Goal: Task Accomplishment & Management: Manage account settings

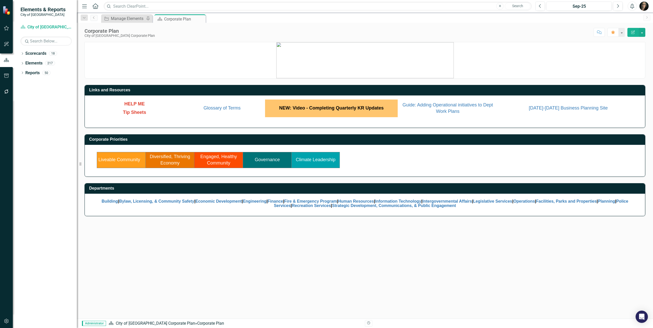
click at [127, 161] on link "Liveable Community" at bounding box center [119, 159] width 42 height 5
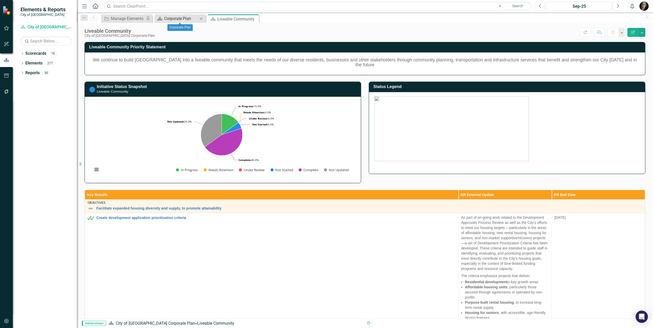
click at [179, 18] on div "Corporate Plan" at bounding box center [181, 18] width 34 height 6
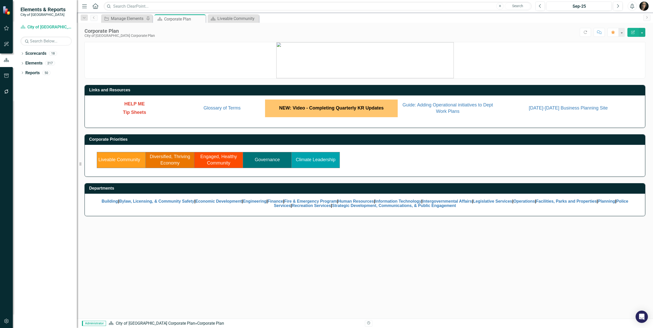
click at [177, 160] on td "Diversified, Thriving Economy" at bounding box center [170, 160] width 49 height 16
click at [169, 164] on link "Diversified, Thriving Economy" at bounding box center [170, 160] width 40 height 12
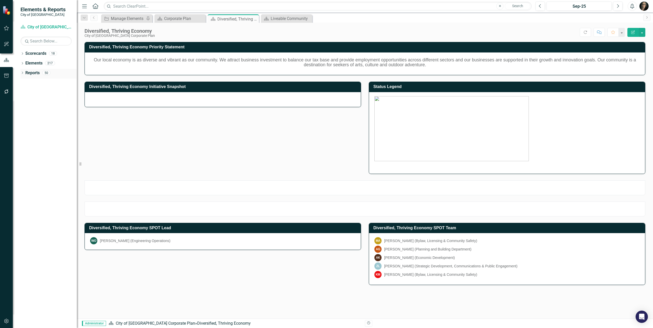
click at [22, 74] on icon "Dropdown" at bounding box center [22, 73] width 4 height 3
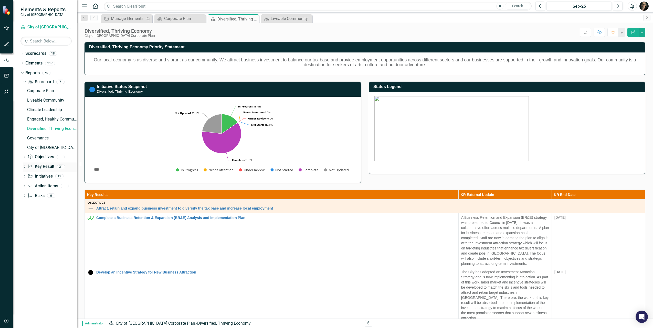
click at [24, 168] on icon at bounding box center [24, 167] width 1 height 2
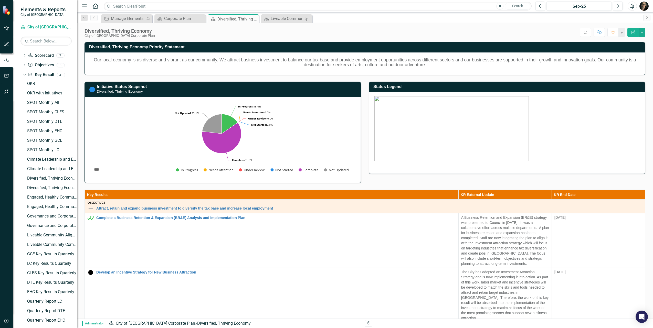
scroll to position [108, 0]
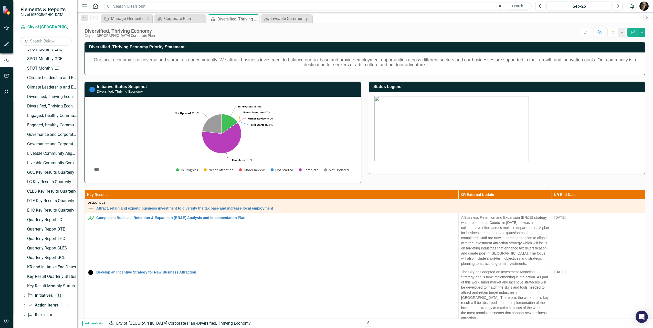
click at [41, 184] on div "LC Key Results Quarterly" at bounding box center [52, 182] width 50 height 5
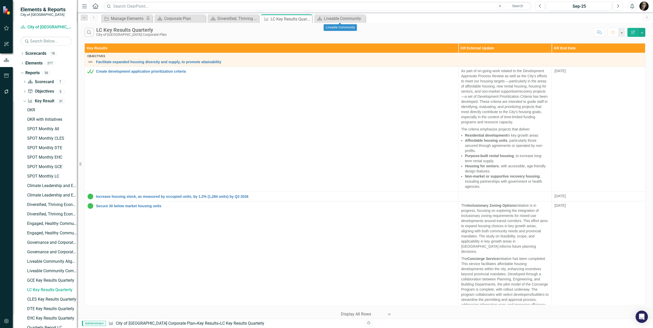
click at [0, 0] on icon "Close" at bounding box center [0, 0] width 0 height 0
click at [255, 19] on icon at bounding box center [254, 18] width 3 height 3
click at [643, 31] on button "button" at bounding box center [642, 32] width 7 height 9
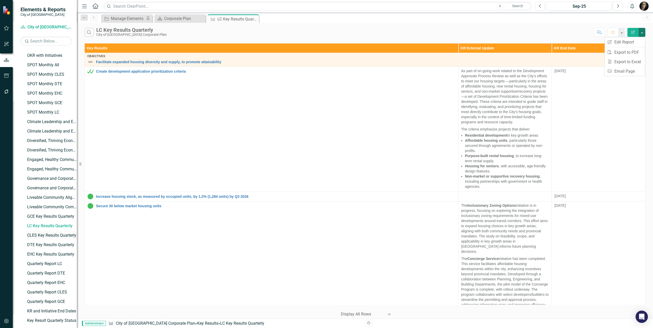
click at [40, 236] on div "CLES Key Results Quarterly" at bounding box center [52, 235] width 50 height 5
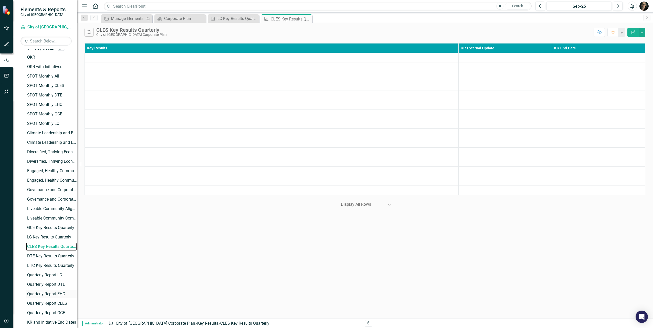
scroll to position [108, 0]
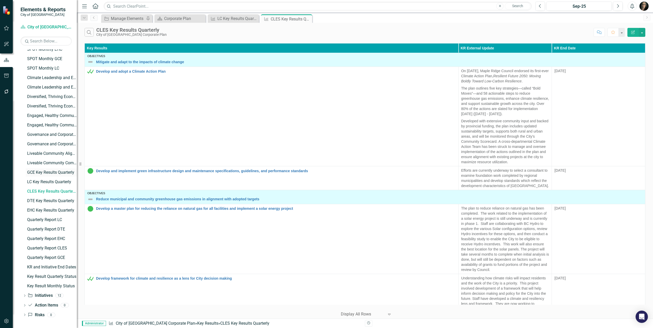
click at [47, 174] on div "GCE Key Results Quarterly" at bounding box center [52, 172] width 50 height 5
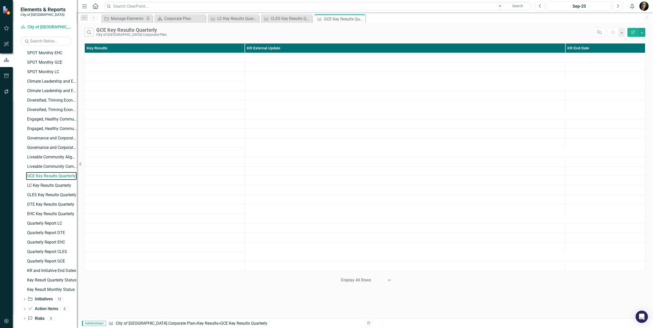
scroll to position [108, 0]
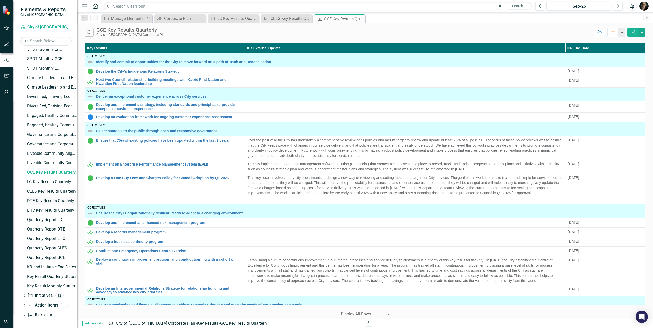
click at [40, 200] on div "DTE Key Results Quarterly" at bounding box center [52, 201] width 50 height 5
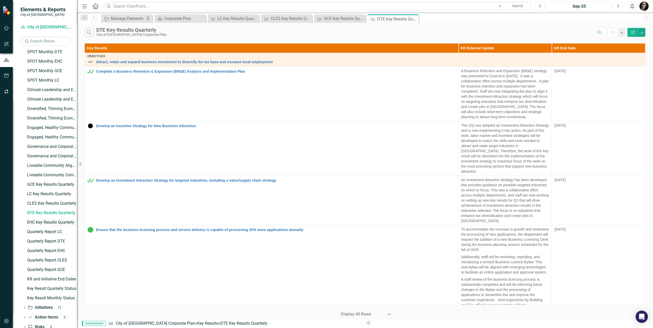
click at [39, 222] on div "EHC Key Results Quarterly" at bounding box center [52, 222] width 50 height 5
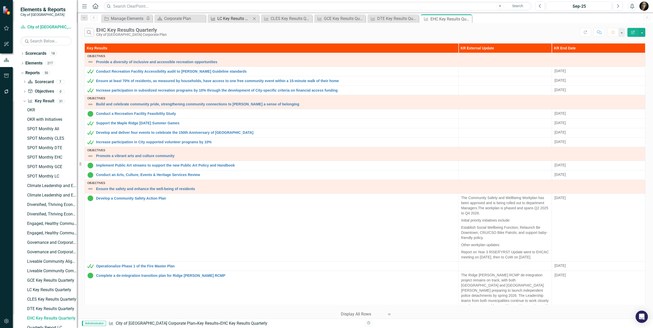
click at [229, 16] on div "LC Key Results Quarterly" at bounding box center [234, 18] width 34 height 6
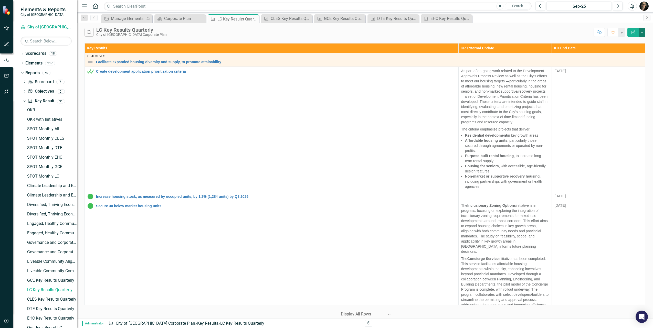
click at [641, 33] on button "button" at bounding box center [642, 32] width 7 height 9
click at [619, 43] on link "Edit Report Edit Report" at bounding box center [625, 41] width 40 height 9
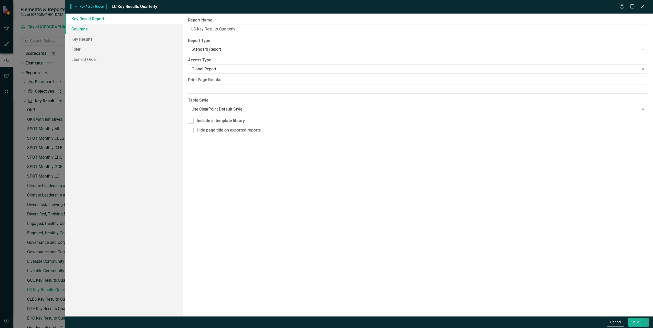
click at [76, 29] on link "Columns" at bounding box center [124, 29] width 118 height 10
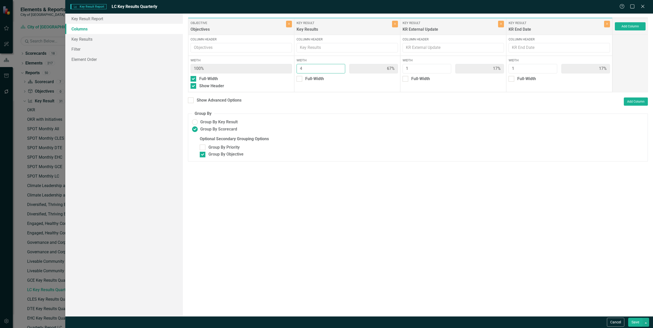
type input "3"
type input "60%"
type input "20%"
click at [339, 70] on input "3" at bounding box center [321, 68] width 49 height 9
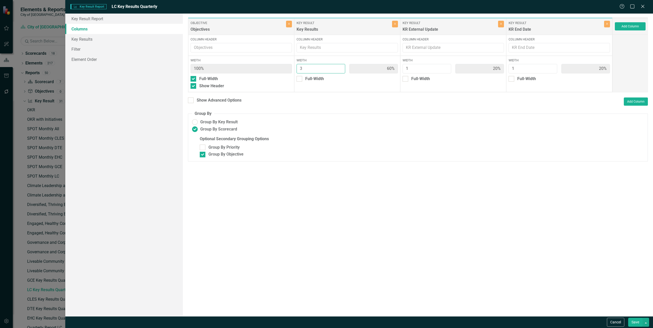
type input "2"
type input "50%"
type input "25%"
type input "2"
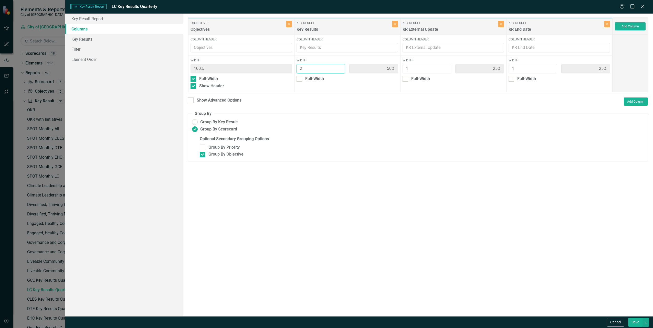
click at [340, 70] on input "2" at bounding box center [321, 68] width 49 height 9
type input "2"
type input "40%"
type input "20%"
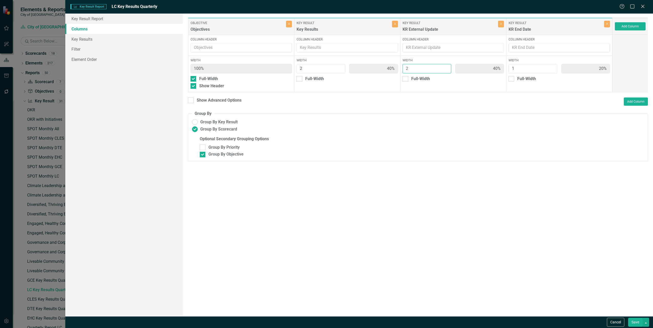
click at [445, 66] on input "2" at bounding box center [427, 68] width 49 height 9
type input "3"
type input "33%"
type input "50%"
type input "17%"
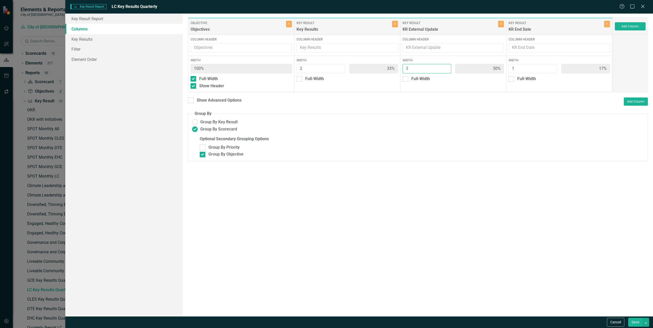
click at [445, 66] on input "3" at bounding box center [427, 68] width 49 height 9
type input "4"
type input "29%"
type input "57%"
type input "14%"
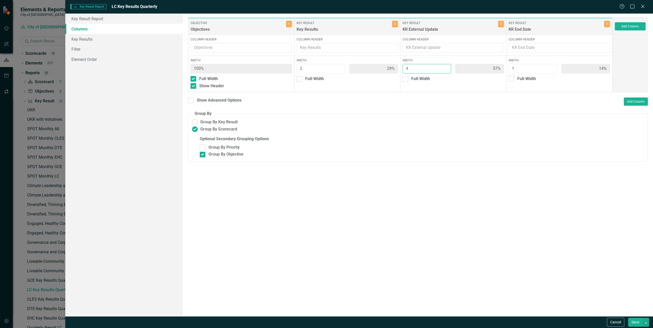
type input "4"
click at [445, 66] on input "4" at bounding box center [427, 68] width 49 height 9
click at [635, 320] on button "Save" at bounding box center [635, 322] width 14 height 9
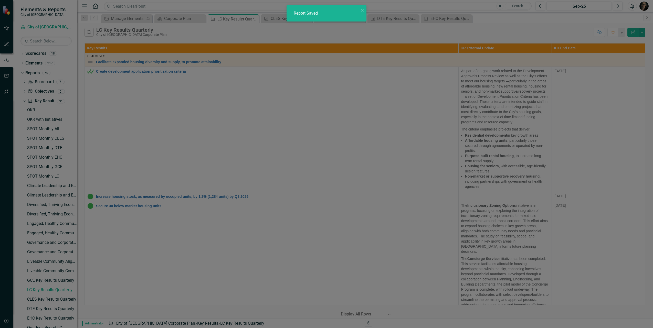
radio input "false"
checkbox input "false"
radio input "true"
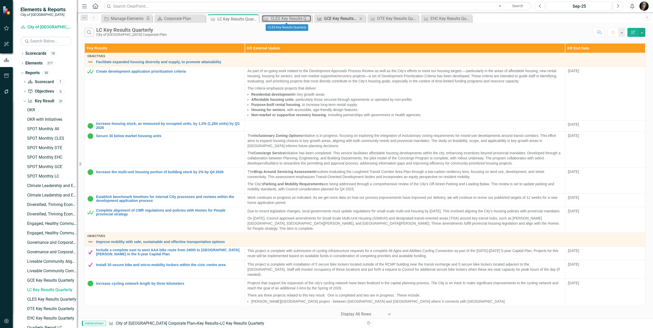
drag, startPoint x: 290, startPoint y: 18, endPoint x: 323, endPoint y: 21, distance: 32.7
click at [290, 18] on div "CLES Key Results Quarterly" at bounding box center [291, 18] width 40 height 6
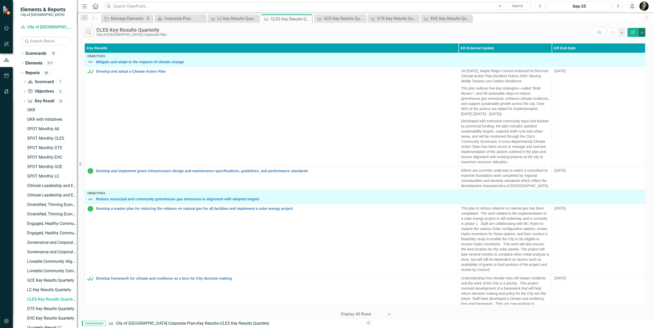
click at [644, 32] on button "button" at bounding box center [642, 32] width 7 height 9
click at [624, 41] on link "Edit Report Edit Report" at bounding box center [625, 41] width 40 height 9
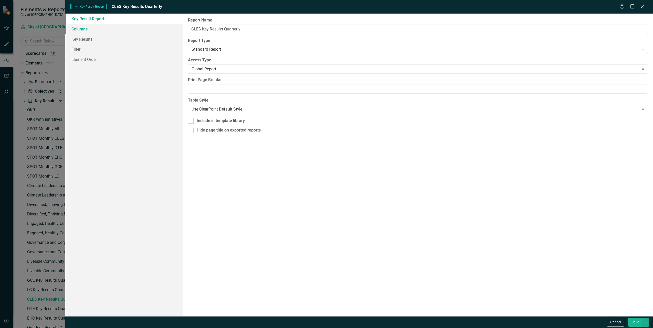
click at [98, 28] on link "Columns" at bounding box center [124, 29] width 118 height 10
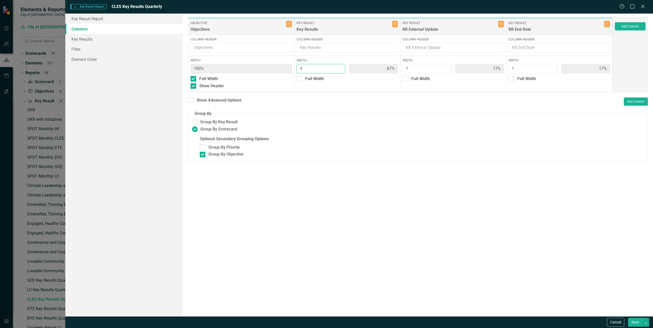
type input "3"
type input "60%"
type input "20%"
click at [340, 71] on input "3" at bounding box center [321, 68] width 49 height 9
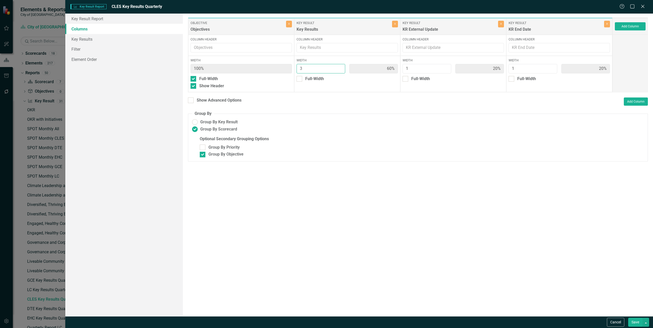
type input "2"
type input "50%"
type input "25%"
type input "2"
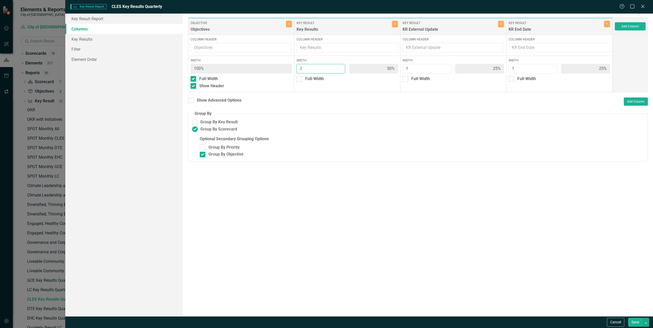
click at [340, 71] on input "2" at bounding box center [321, 68] width 49 height 9
type input "2"
type input "40%"
type input "20%"
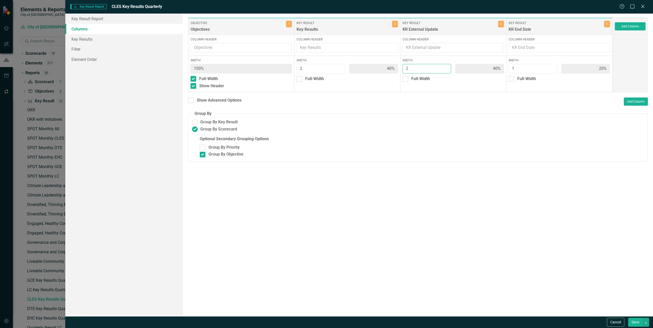
click at [445, 67] on input "2" at bounding box center [427, 68] width 49 height 9
type input "3"
type input "33%"
type input "50%"
type input "17%"
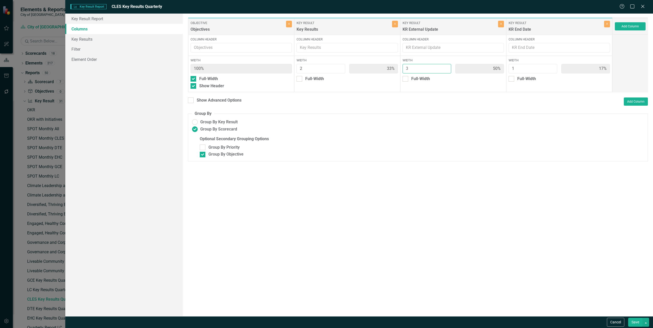
click at [445, 67] on input "3" at bounding box center [427, 68] width 49 height 9
type input "4"
type input "29%"
type input "57%"
type input "14%"
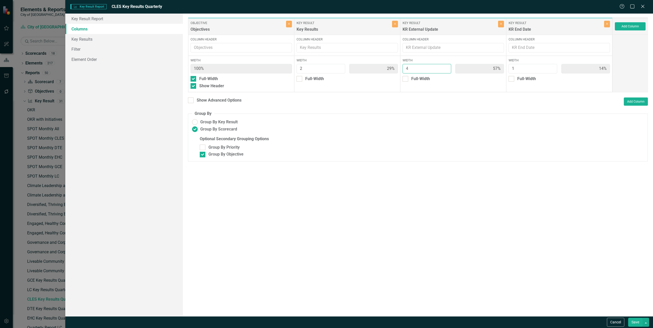
type input "4"
click at [445, 67] on input "4" at bounding box center [427, 68] width 49 height 9
click at [634, 321] on button "Save" at bounding box center [635, 322] width 14 height 9
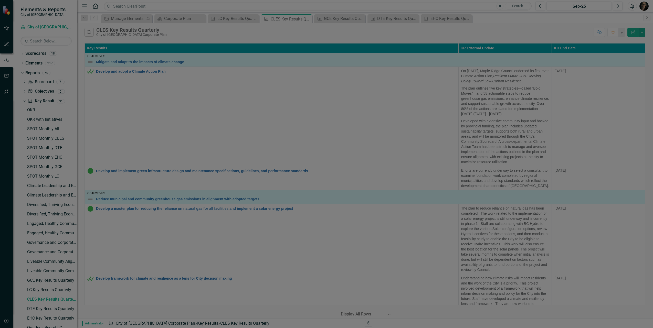
radio input "false"
checkbox input "false"
radio input "true"
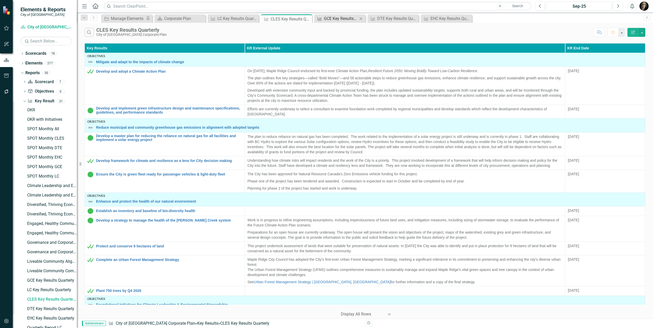
click at [342, 19] on div "GCE Key Results Quarterly" at bounding box center [341, 18] width 34 height 6
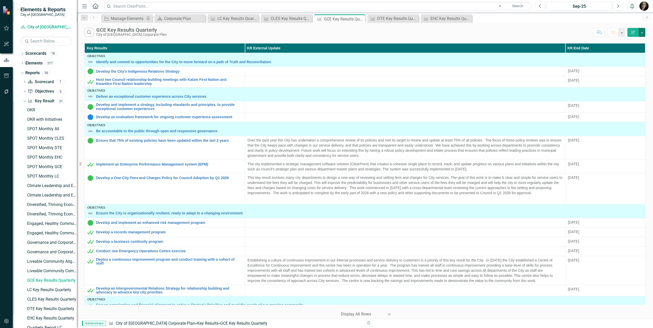
click at [643, 32] on button "button" at bounding box center [642, 32] width 7 height 9
click at [630, 40] on link "Edit Report Edit Report" at bounding box center [625, 41] width 40 height 9
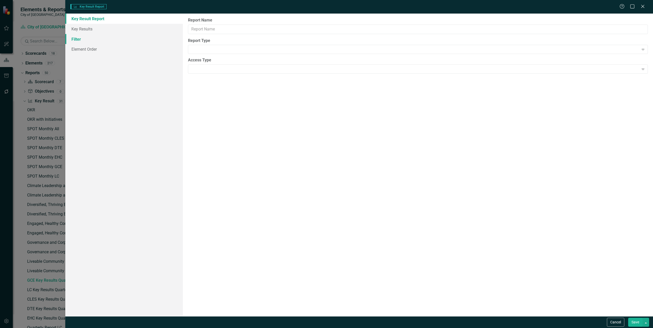
type input "GCE Key Results Quarterly"
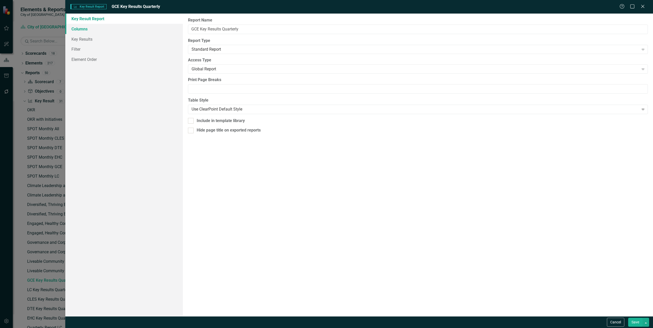
click at [125, 27] on link "Columns" at bounding box center [124, 29] width 118 height 10
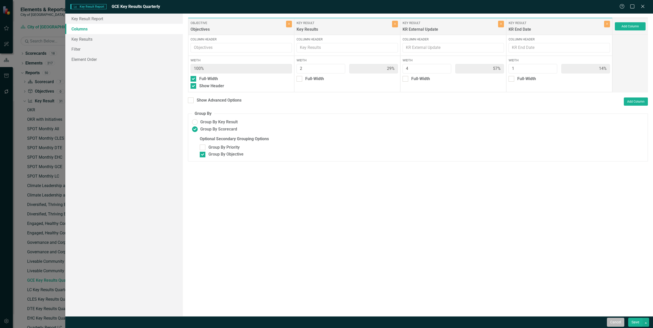
click at [611, 322] on button "Cancel" at bounding box center [615, 322] width 17 height 9
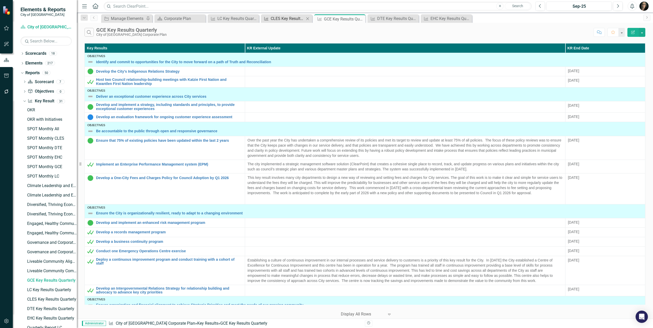
click at [274, 19] on div "CLES Key Results Quarterly" at bounding box center [288, 18] width 34 height 6
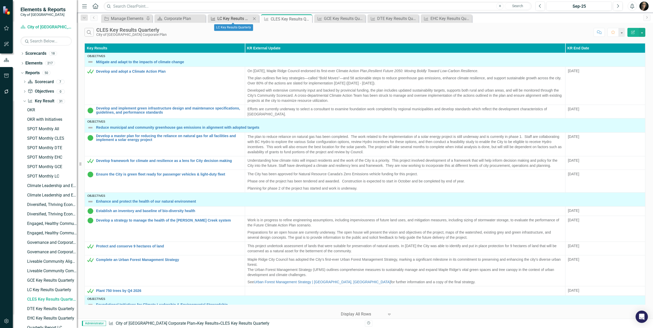
click at [234, 18] on div "LC Key Results Quarterly" at bounding box center [234, 18] width 34 height 6
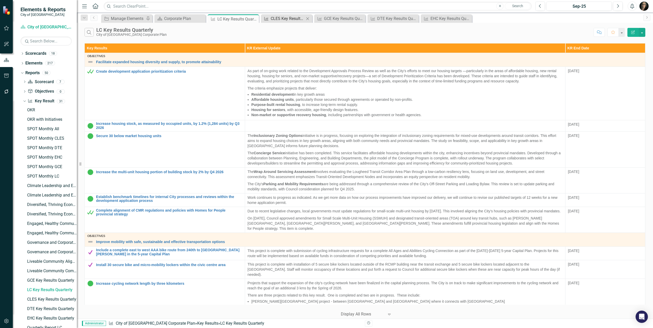
click at [269, 17] on link "Key Result CLES Key Results Quarterly" at bounding box center [283, 18] width 42 height 6
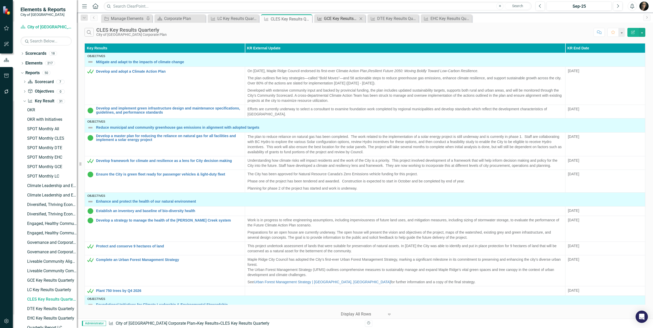
click at [331, 18] on div "GCE Key Results Quarterly" at bounding box center [341, 18] width 34 height 6
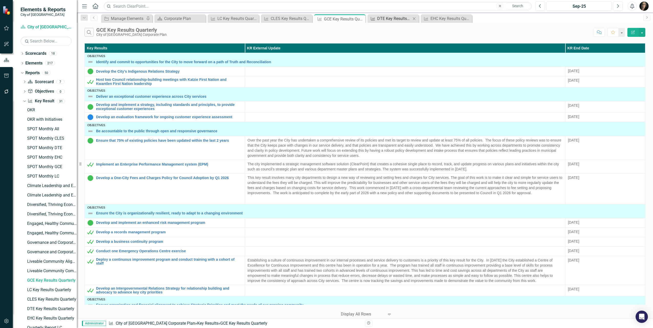
click at [400, 15] on div "Key Result DTE Key Results Quarterly Close" at bounding box center [393, 18] width 51 height 8
click at [388, 16] on div "DTE Key Results Quarterly" at bounding box center [394, 18] width 34 height 6
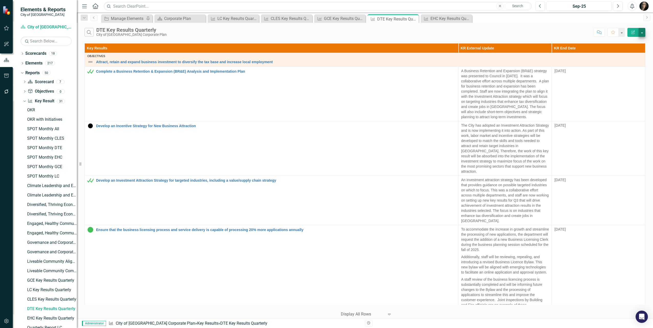
click at [644, 36] on div "Search DTE Key Results Quarterly City of [GEOGRAPHIC_DATA] Corporate Plan Comme…" at bounding box center [365, 31] width 576 height 17
click at [642, 36] on button "button" at bounding box center [642, 32] width 7 height 9
click at [622, 42] on link "Edit Report Edit Report" at bounding box center [625, 41] width 40 height 9
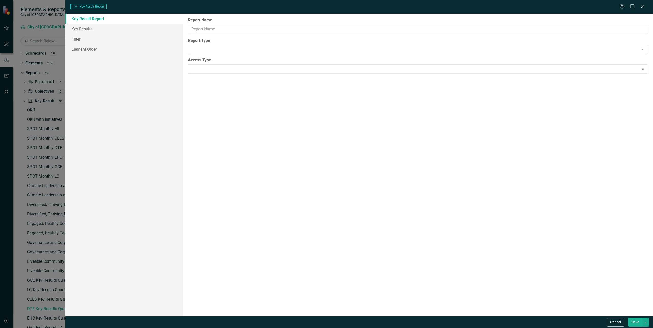
type input "DTE Key Results Quarterly"
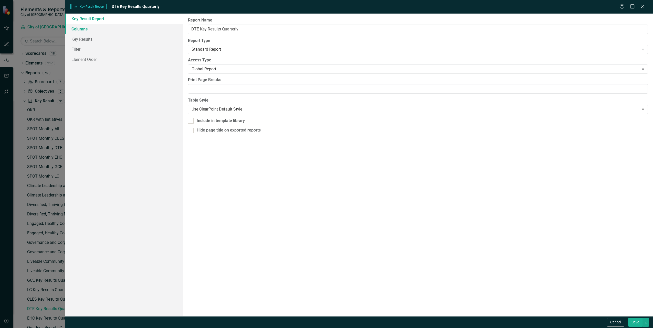
click at [110, 32] on link "Columns" at bounding box center [124, 29] width 118 height 10
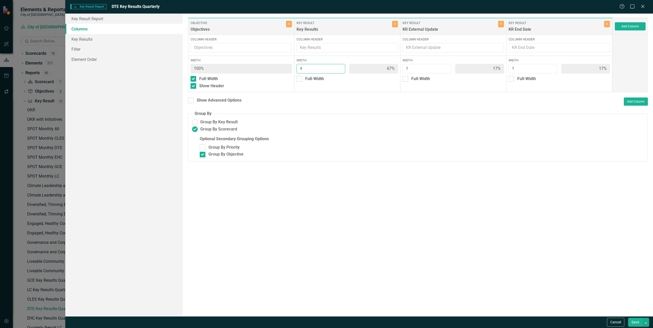
type input "3"
type input "60%"
type input "20%"
click at [340, 71] on input "3" at bounding box center [321, 68] width 49 height 9
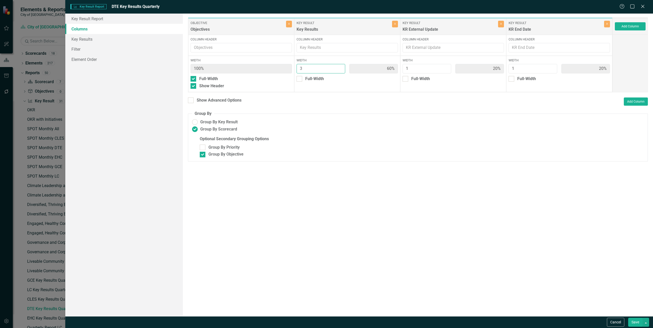
type input "2"
type input "50%"
type input "25%"
type input "2"
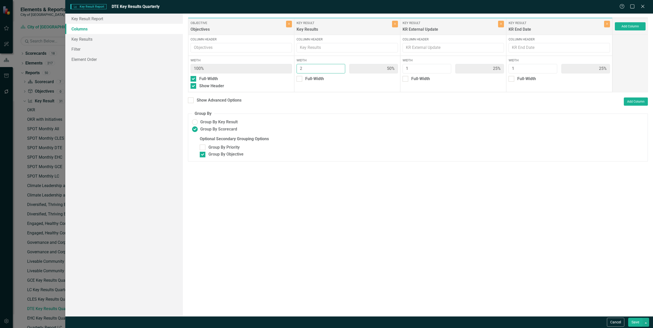
click at [340, 71] on input "2" at bounding box center [321, 68] width 49 height 9
type input "2"
type input "40%"
type input "20%"
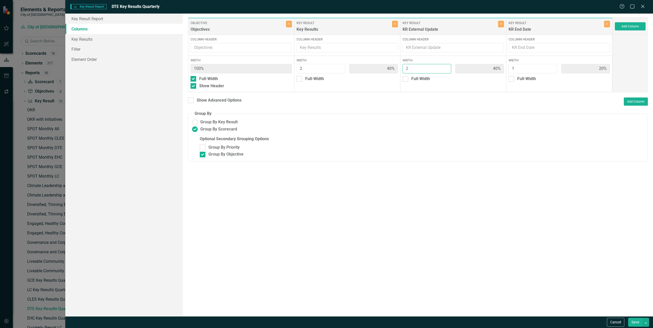
click at [446, 66] on input "2" at bounding box center [427, 68] width 49 height 9
type input "3"
type input "33%"
type input "50%"
type input "17%"
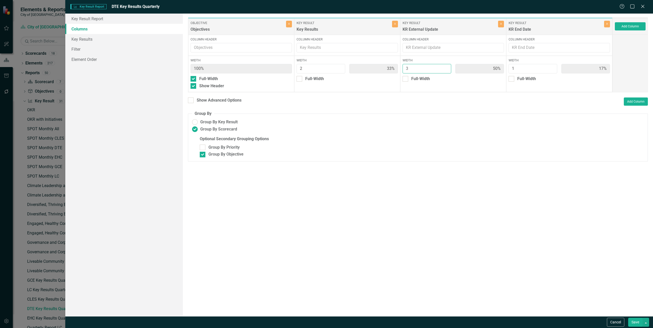
click at [446, 66] on input "3" at bounding box center [427, 68] width 49 height 9
type input "4"
type input "29%"
type input "57%"
type input "14%"
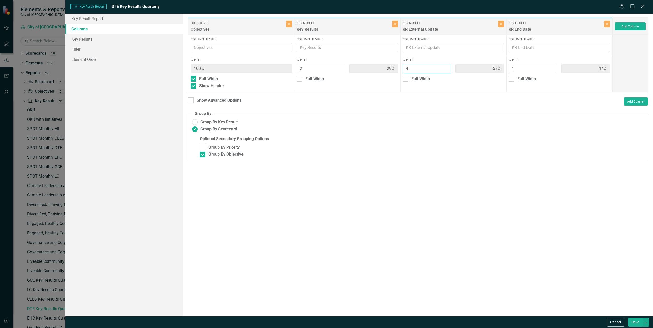
type input "4"
click at [446, 66] on input "4" at bounding box center [427, 68] width 49 height 9
click at [638, 319] on button "Save" at bounding box center [635, 322] width 14 height 9
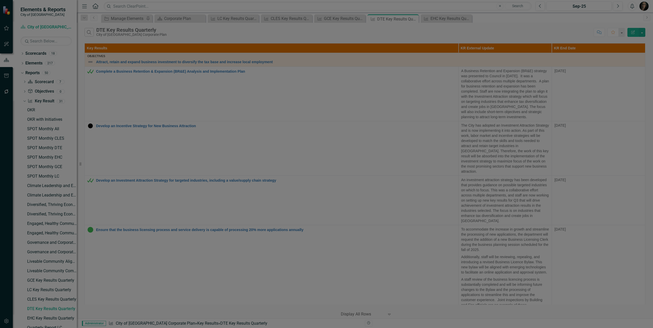
radio input "false"
checkbox input "false"
radio input "true"
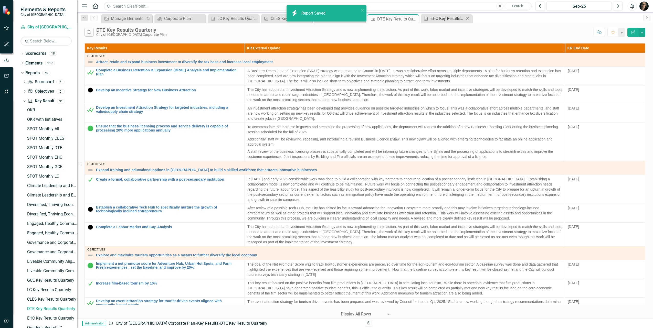
click at [441, 19] on div "EHC Key Results Quarterly" at bounding box center [448, 18] width 34 height 6
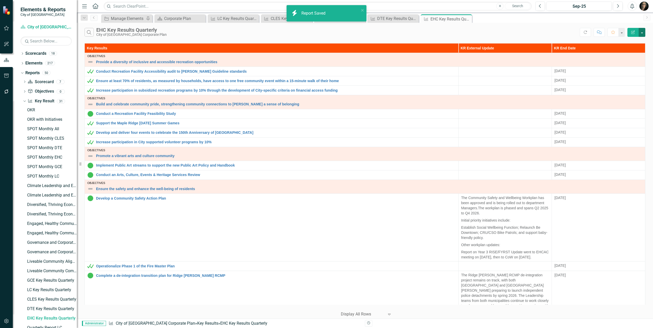
click at [643, 34] on button "button" at bounding box center [642, 32] width 7 height 9
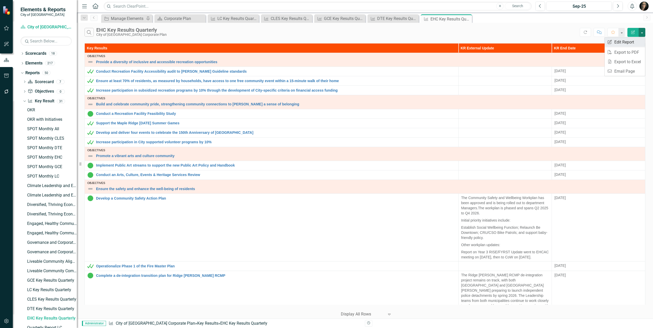
click at [624, 43] on link "Edit Report Edit Report" at bounding box center [625, 41] width 40 height 9
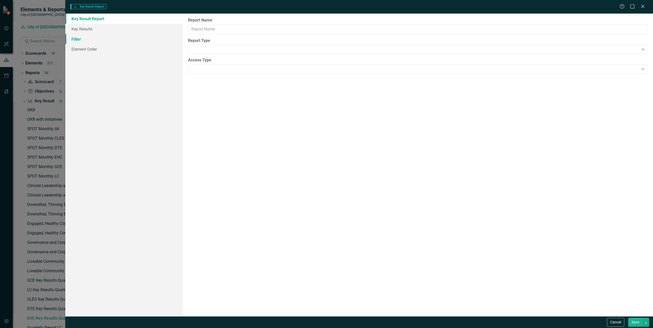
type input "EHC Key Results Quarterly"
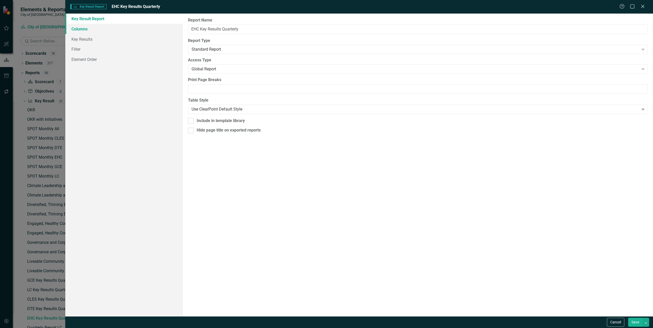
click at [93, 29] on link "Columns" at bounding box center [124, 29] width 118 height 10
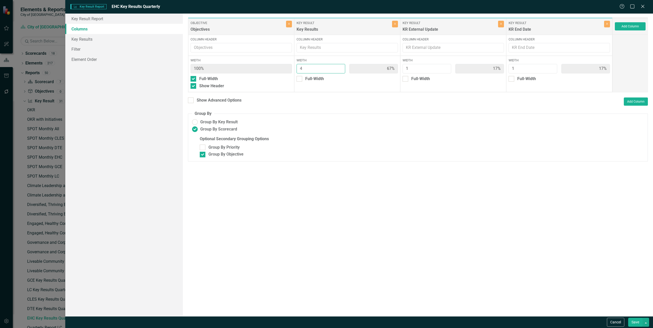
type input "3"
type input "60%"
type input "20%"
click at [340, 70] on input "3" at bounding box center [321, 68] width 49 height 9
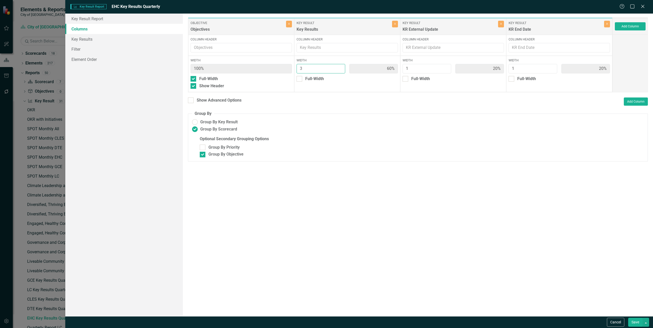
type input "2"
type input "50%"
type input "25%"
type input "2"
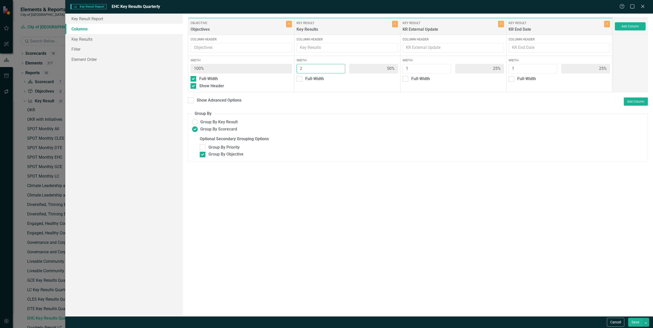
click at [340, 70] on input "2" at bounding box center [321, 68] width 49 height 9
type input "2"
type input "40%"
type input "20%"
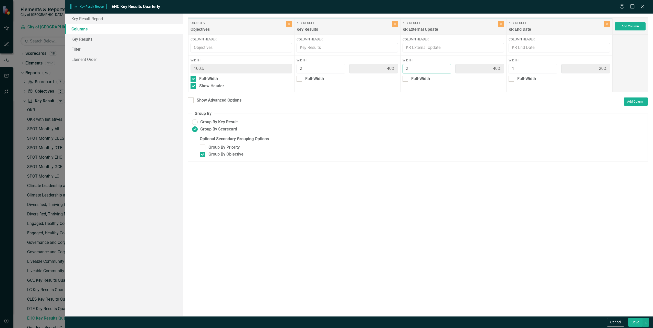
click at [445, 66] on input "2" at bounding box center [427, 68] width 49 height 9
type input "3"
type input "33%"
type input "50%"
type input "17%"
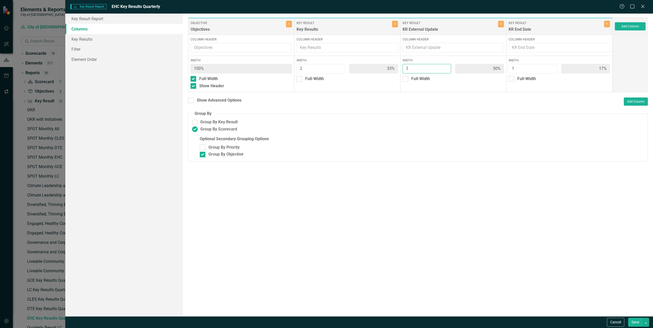
click at [445, 66] on input "3" at bounding box center [427, 68] width 49 height 9
type input "4"
type input "29%"
type input "57%"
type input "14%"
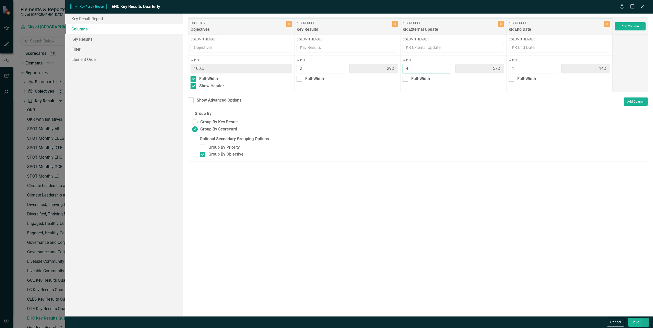
type input "4"
click at [445, 66] on input "4" at bounding box center [427, 68] width 49 height 9
click at [633, 322] on button "Save" at bounding box center [635, 322] width 14 height 9
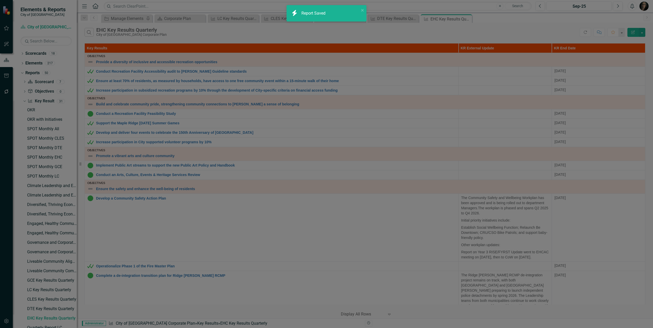
radio input "false"
checkbox input "false"
radio input "true"
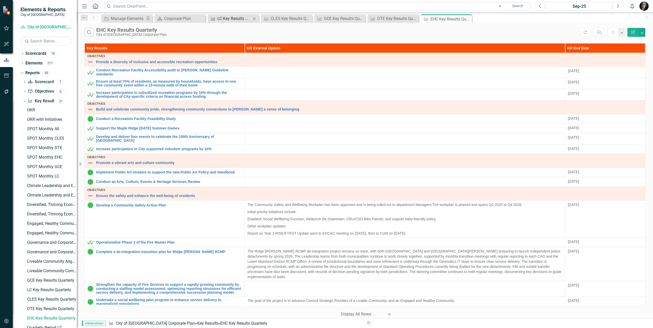
click at [228, 18] on div "LC Key Results Quarterly" at bounding box center [234, 18] width 34 height 6
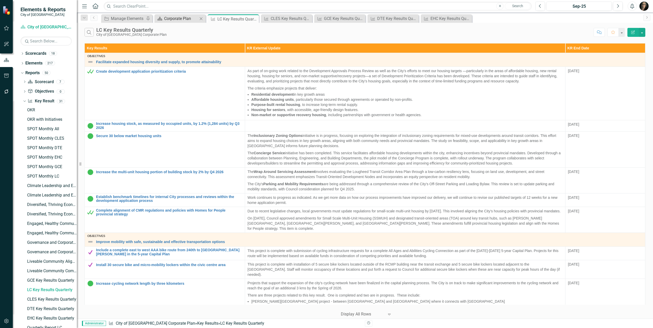
click at [177, 20] on div "Corporate Plan" at bounding box center [181, 18] width 34 height 6
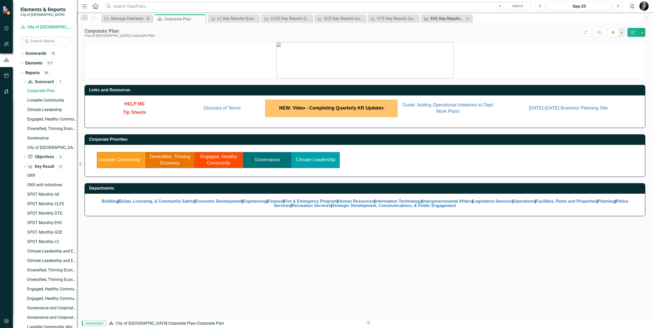
click at [437, 17] on div "EHC Key Results Quarterly" at bounding box center [448, 18] width 34 height 6
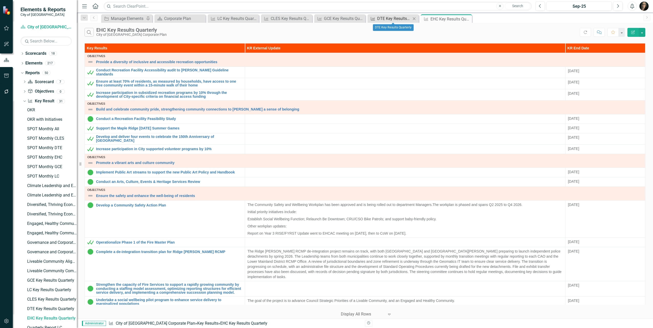
click at [387, 19] on div "DTE Key Results Quarterly" at bounding box center [394, 18] width 34 height 6
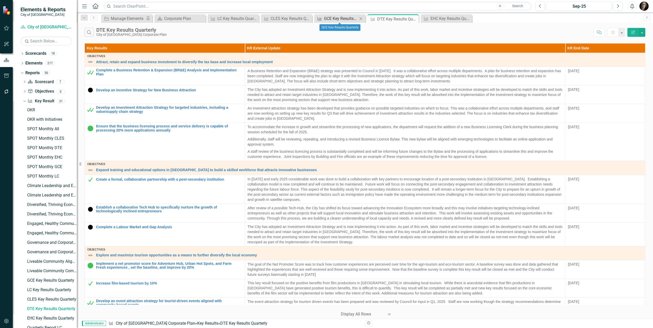
click at [332, 19] on div "GCE Key Results Quarterly" at bounding box center [341, 18] width 34 height 6
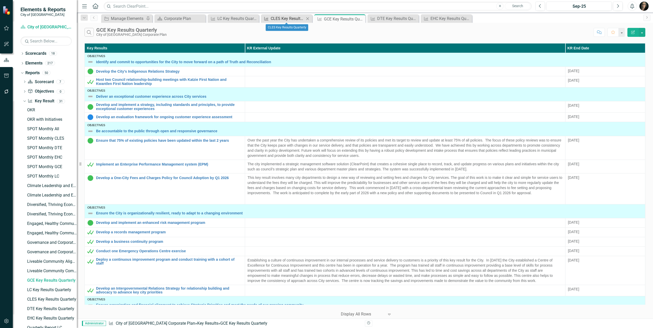
click at [277, 19] on div "CLES Key Results Quarterly" at bounding box center [288, 18] width 34 height 6
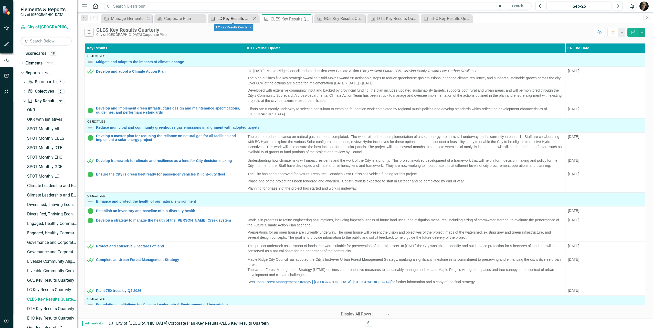
click at [235, 17] on div "LC Key Results Quarterly" at bounding box center [234, 18] width 34 height 6
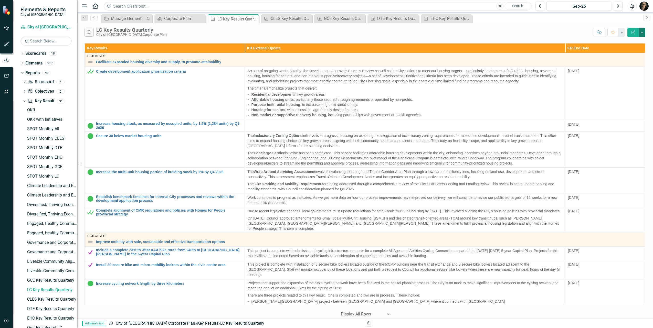
click at [643, 34] on button "button" at bounding box center [642, 32] width 7 height 9
click at [632, 42] on link "Edit Report Edit Report" at bounding box center [625, 41] width 40 height 9
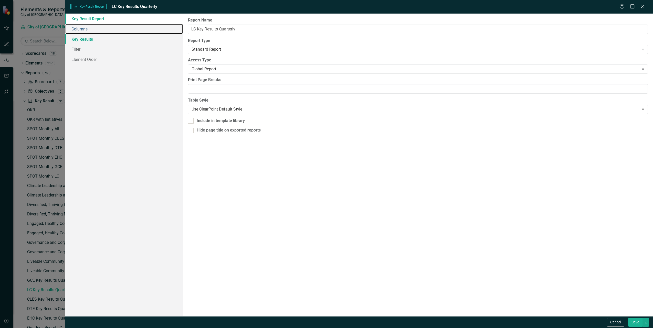
drag, startPoint x: 76, startPoint y: 27, endPoint x: 152, endPoint y: 39, distance: 77.0
click at [76, 27] on link "Columns" at bounding box center [124, 29] width 118 height 10
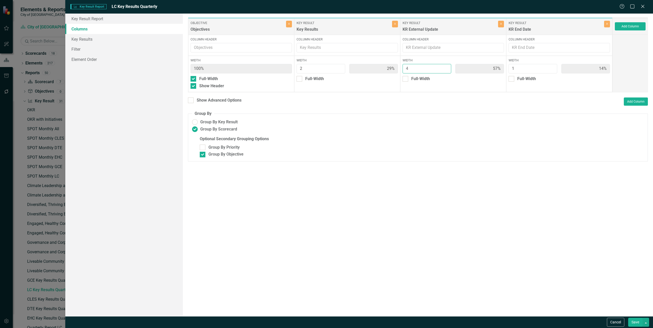
type input "5"
type input "25%"
type input "63%"
type input "13%"
type input "5"
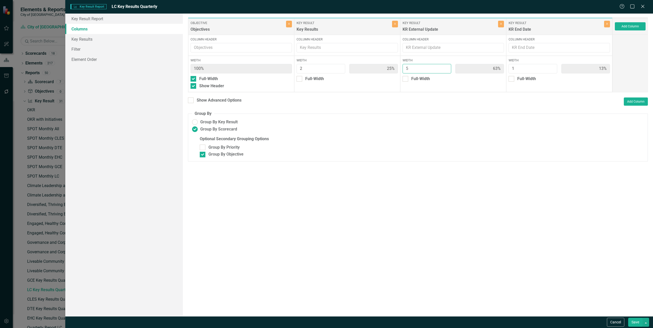
click at [446, 66] on input "5" at bounding box center [427, 68] width 49 height 9
click at [633, 323] on button "Save" at bounding box center [635, 322] width 14 height 9
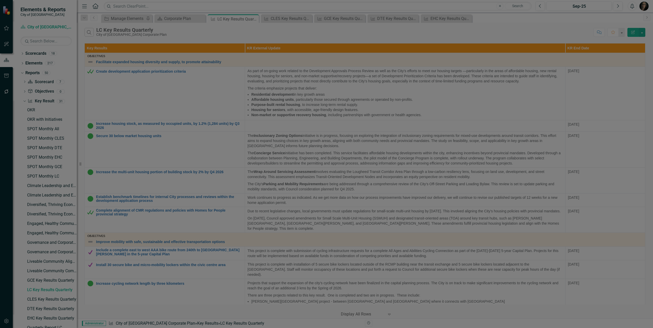
radio input "false"
checkbox input "false"
radio input "true"
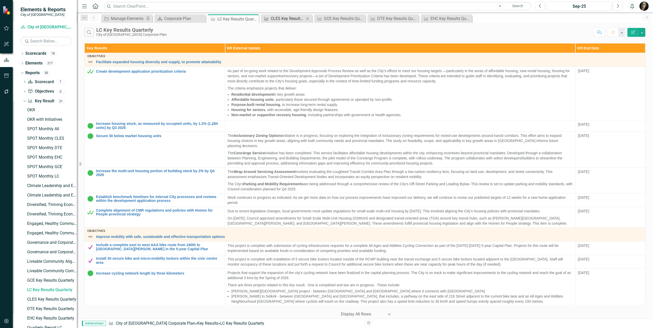
click at [279, 18] on div "CLES Key Results Quarterly" at bounding box center [288, 18] width 34 height 6
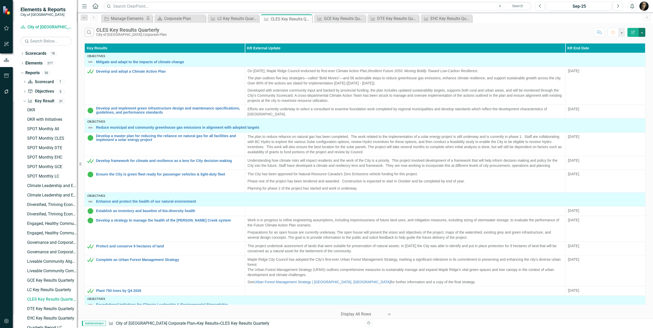
click at [641, 35] on button "button" at bounding box center [642, 32] width 7 height 9
click at [637, 38] on link "Edit Report Edit Report" at bounding box center [625, 41] width 40 height 9
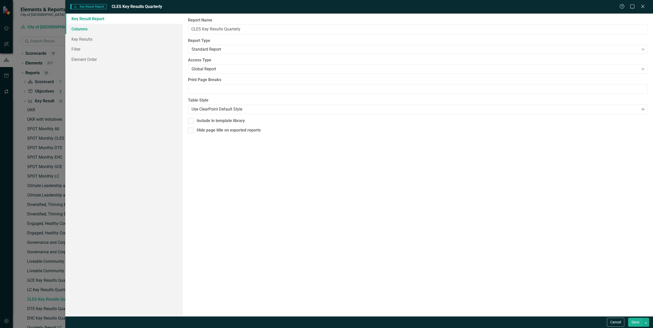
click at [101, 31] on link "Columns" at bounding box center [124, 29] width 118 height 10
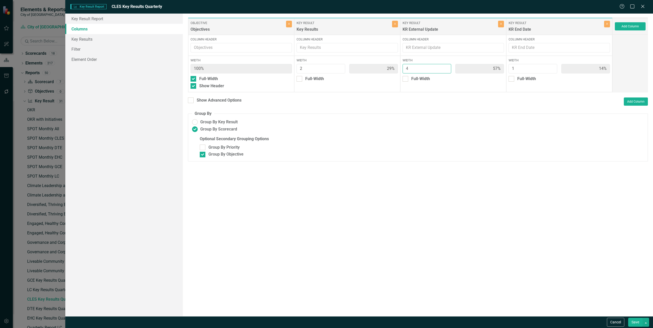
type input "5"
type input "25%"
type input "63%"
type input "13%"
type input "5"
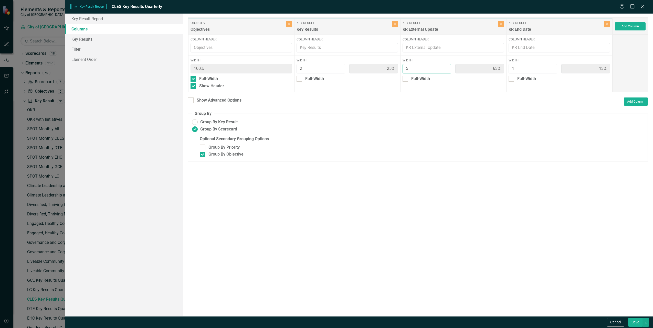
click at [445, 66] on input "5" at bounding box center [427, 68] width 49 height 9
click at [636, 322] on button "Save" at bounding box center [635, 322] width 14 height 9
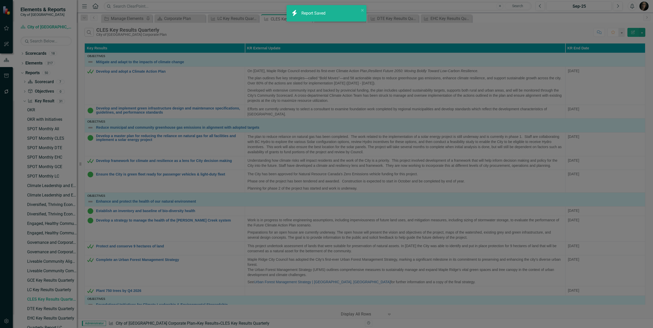
radio input "false"
checkbox input "false"
radio input "true"
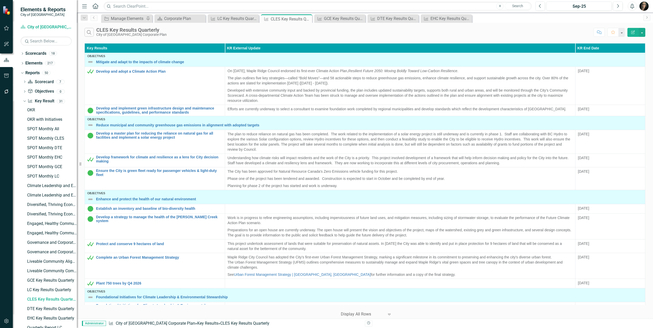
click at [331, 17] on div "icon.bolt Report Saved" at bounding box center [327, 15] width 82 height 23
click at [339, 21] on div "GCE Key Results Quarterly" at bounding box center [341, 18] width 34 height 6
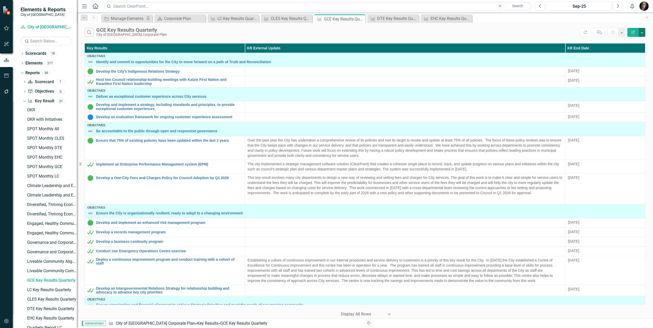
click at [643, 34] on button "button" at bounding box center [642, 32] width 7 height 9
click at [638, 42] on link "Edit Report Edit Report" at bounding box center [625, 41] width 40 height 9
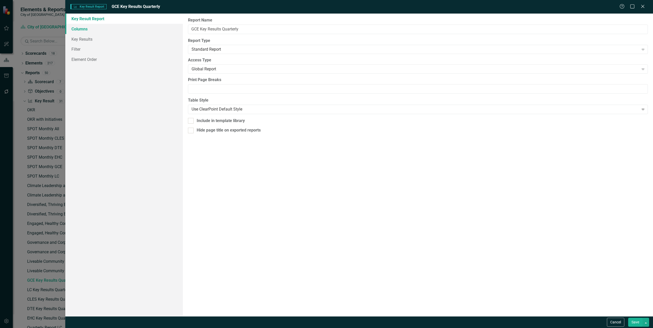
click at [112, 28] on link "Columns" at bounding box center [124, 29] width 118 height 10
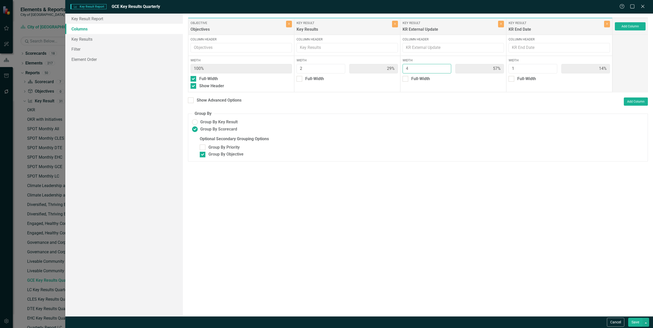
type input "5"
type input "25%"
type input "63%"
type input "13%"
type input "5"
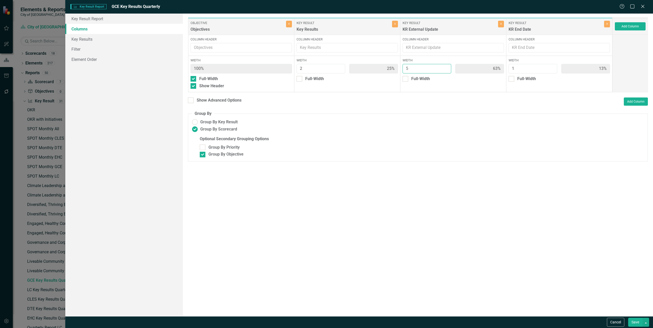
click at [445, 67] on input "5" at bounding box center [427, 68] width 49 height 9
click at [632, 320] on button "Save" at bounding box center [635, 322] width 14 height 9
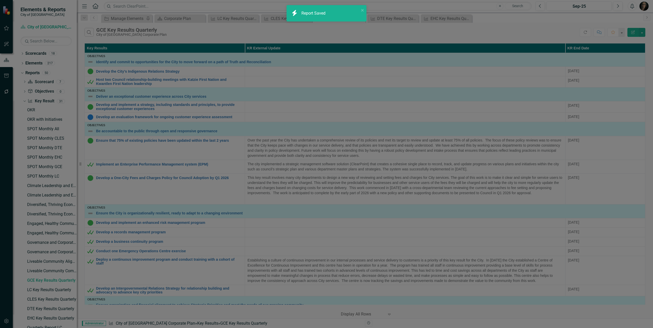
radio input "false"
checkbox input "false"
radio input "true"
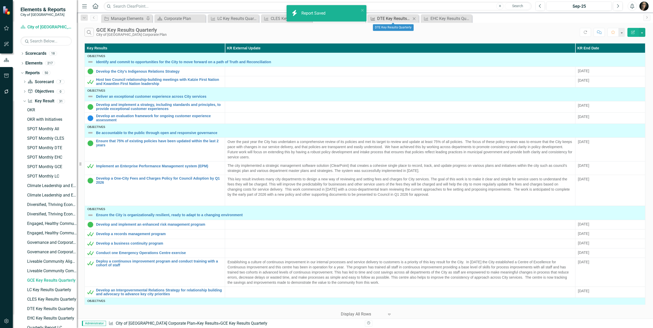
click at [385, 19] on div "DTE Key Results Quarterly" at bounding box center [394, 18] width 34 height 6
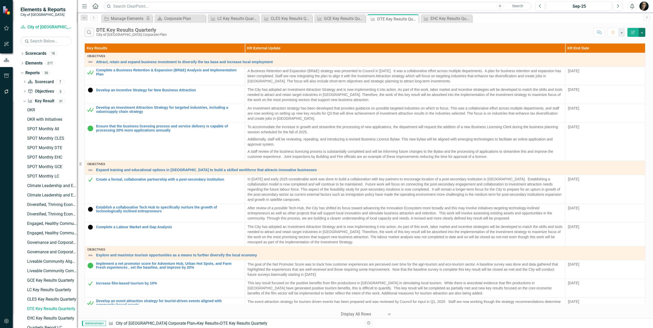
click at [640, 32] on button "button" at bounding box center [642, 32] width 7 height 9
click at [636, 37] on div "Edit Report Edit Report PDF Export to PDF Excel Export to Excel Email Email Page" at bounding box center [624, 56] width 41 height 39
click at [636, 40] on link "Edit Report Edit Report" at bounding box center [625, 41] width 40 height 9
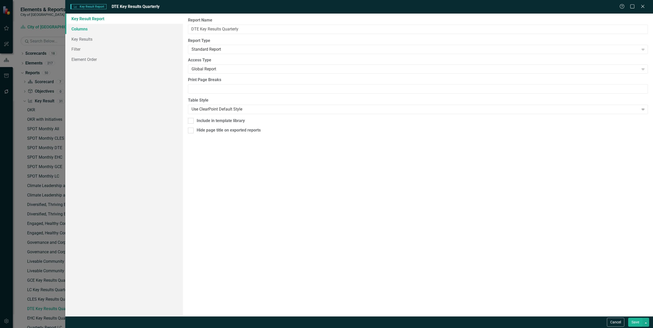
drag, startPoint x: 118, startPoint y: 27, endPoint x: 124, endPoint y: 28, distance: 6.0
click at [118, 28] on link "Columns" at bounding box center [124, 29] width 118 height 10
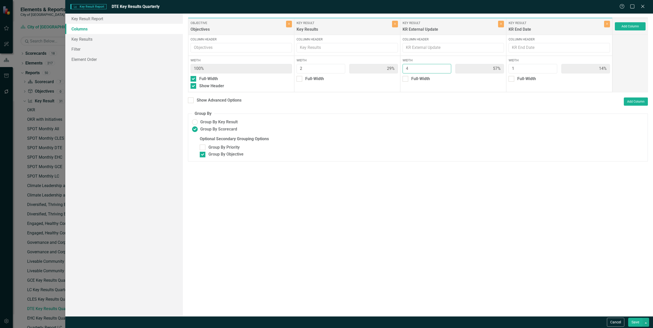
type input "5"
type input "25%"
type input "63%"
type input "13%"
type input "5"
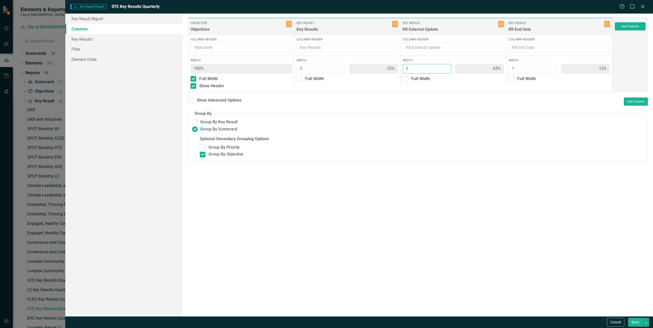
click at [446, 67] on input "5" at bounding box center [427, 68] width 49 height 9
click at [639, 322] on button "Save" at bounding box center [635, 322] width 14 height 9
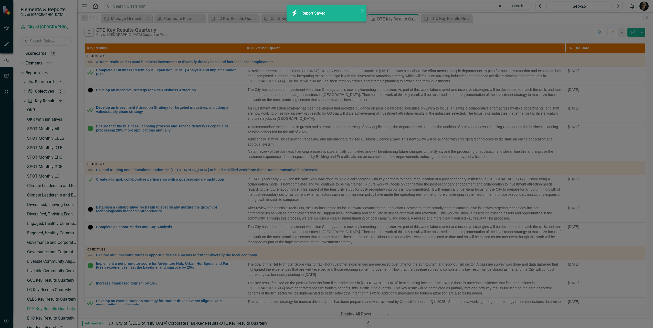
radio input "false"
checkbox input "false"
radio input "true"
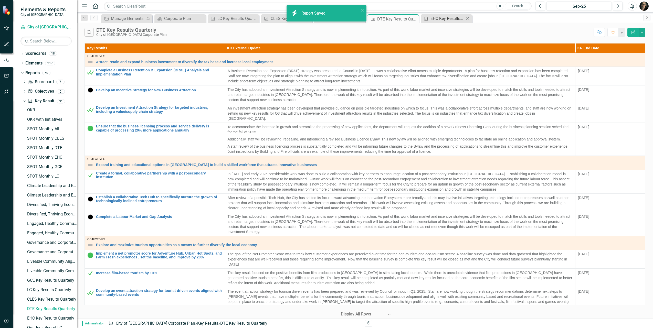
click at [439, 18] on div "EHC Key Results Quarterly" at bounding box center [448, 18] width 34 height 6
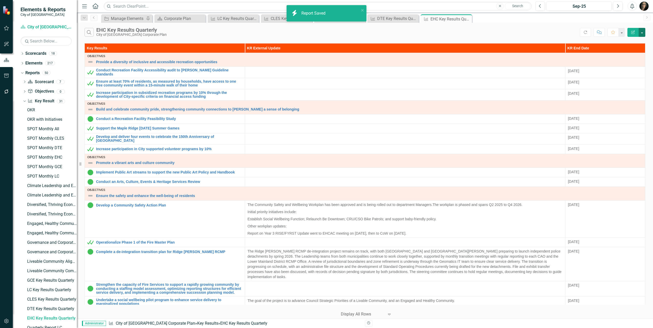
click at [645, 33] on button "button" at bounding box center [642, 32] width 7 height 9
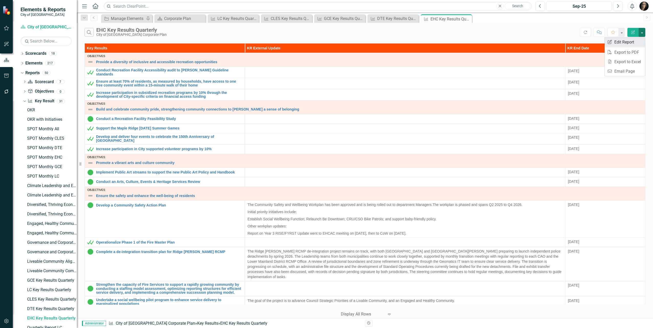
click at [628, 40] on link "Edit Report Edit Report" at bounding box center [625, 41] width 40 height 9
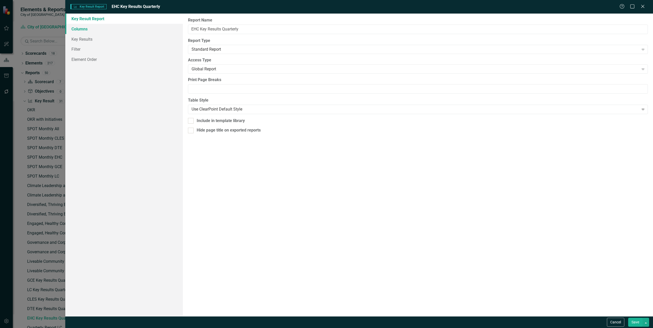
click at [106, 31] on link "Columns" at bounding box center [124, 29] width 118 height 10
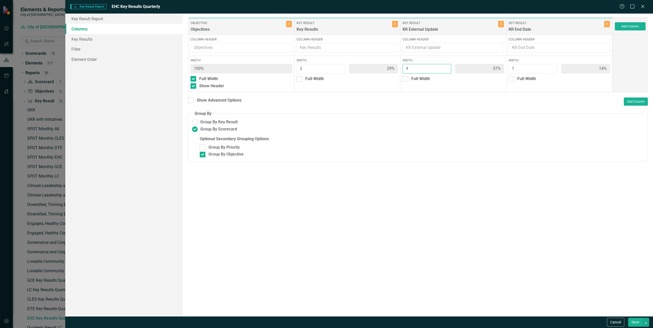
type input "5"
type input "25%"
type input "63%"
type input "13%"
type input "5"
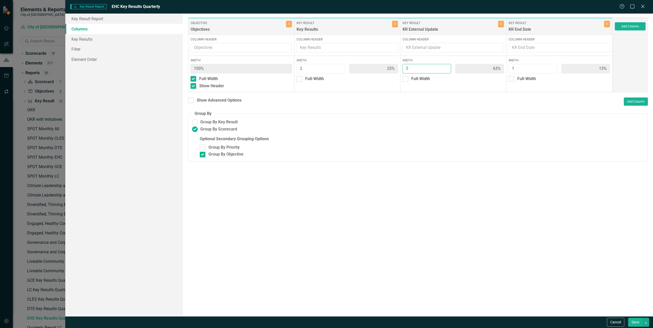
click at [445, 67] on input "5" at bounding box center [427, 68] width 49 height 9
click at [635, 325] on button "Save" at bounding box center [635, 322] width 14 height 9
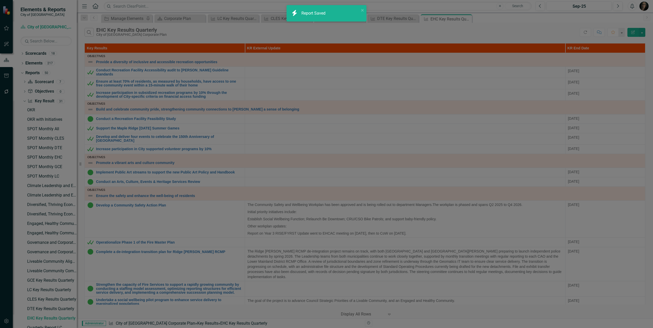
radio input "false"
checkbox input "false"
radio input "true"
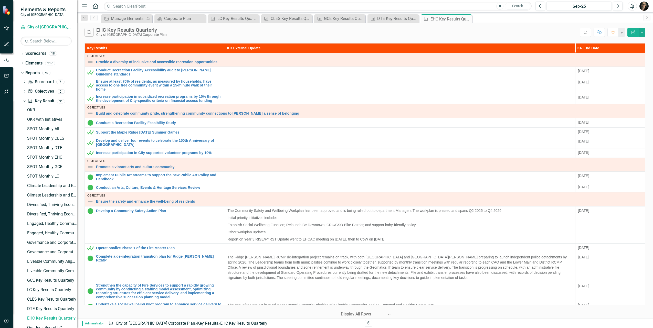
click at [300, 34] on div "Search EHC Key Results Quarterly City of [GEOGRAPHIC_DATA] Corporate Plan" at bounding box center [332, 32] width 495 height 9
drag, startPoint x: 468, startPoint y: 19, endPoint x: 435, endPoint y: 18, distance: 33.6
click at [0, 0] on icon "Close" at bounding box center [0, 0] width 0 height 0
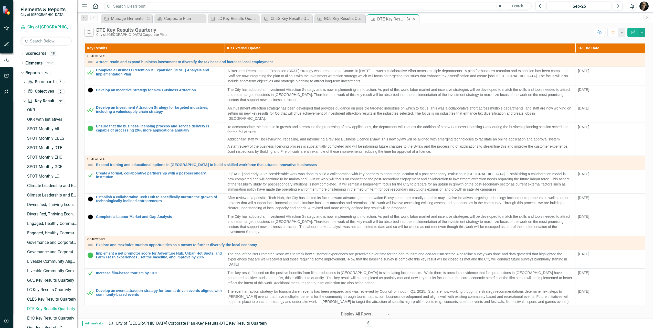
click at [415, 20] on icon "Close" at bounding box center [413, 19] width 5 height 4
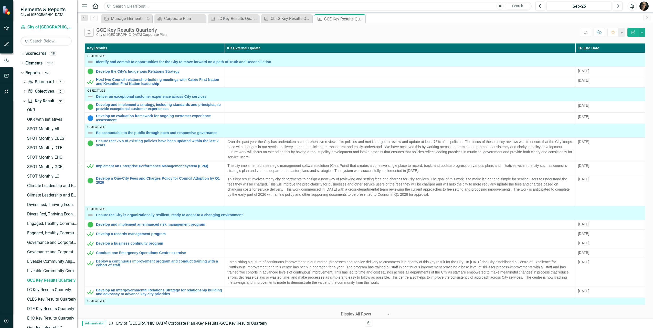
click at [0, 0] on icon "Close" at bounding box center [0, 0] width 0 height 0
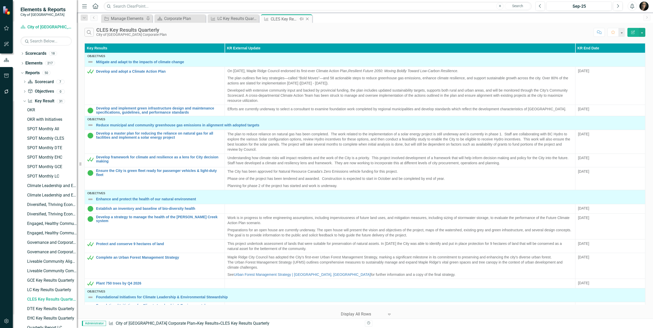
click at [307, 19] on icon "Close" at bounding box center [307, 19] width 5 height 4
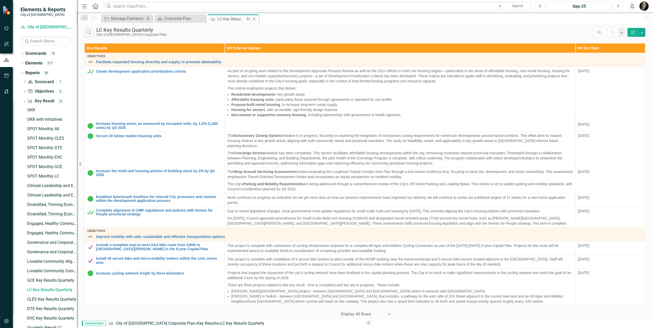
click at [254, 19] on icon at bounding box center [254, 19] width 3 height 3
